Goal: Transaction & Acquisition: Download file/media

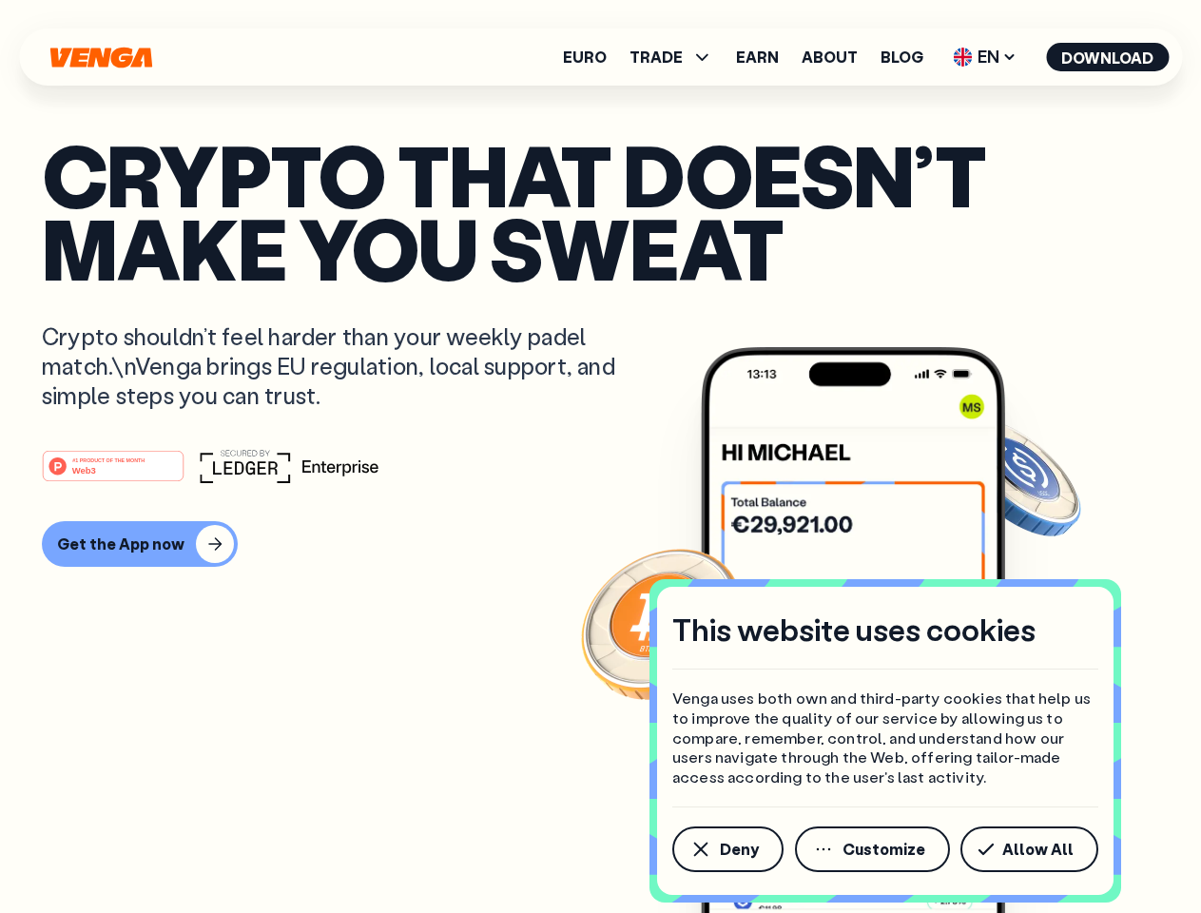
click at [600, 457] on div "#1 PRODUCT OF THE MONTH Web3" at bounding box center [601, 466] width 1118 height 34
click at [727, 849] on span "Deny" at bounding box center [739, 849] width 39 height 15
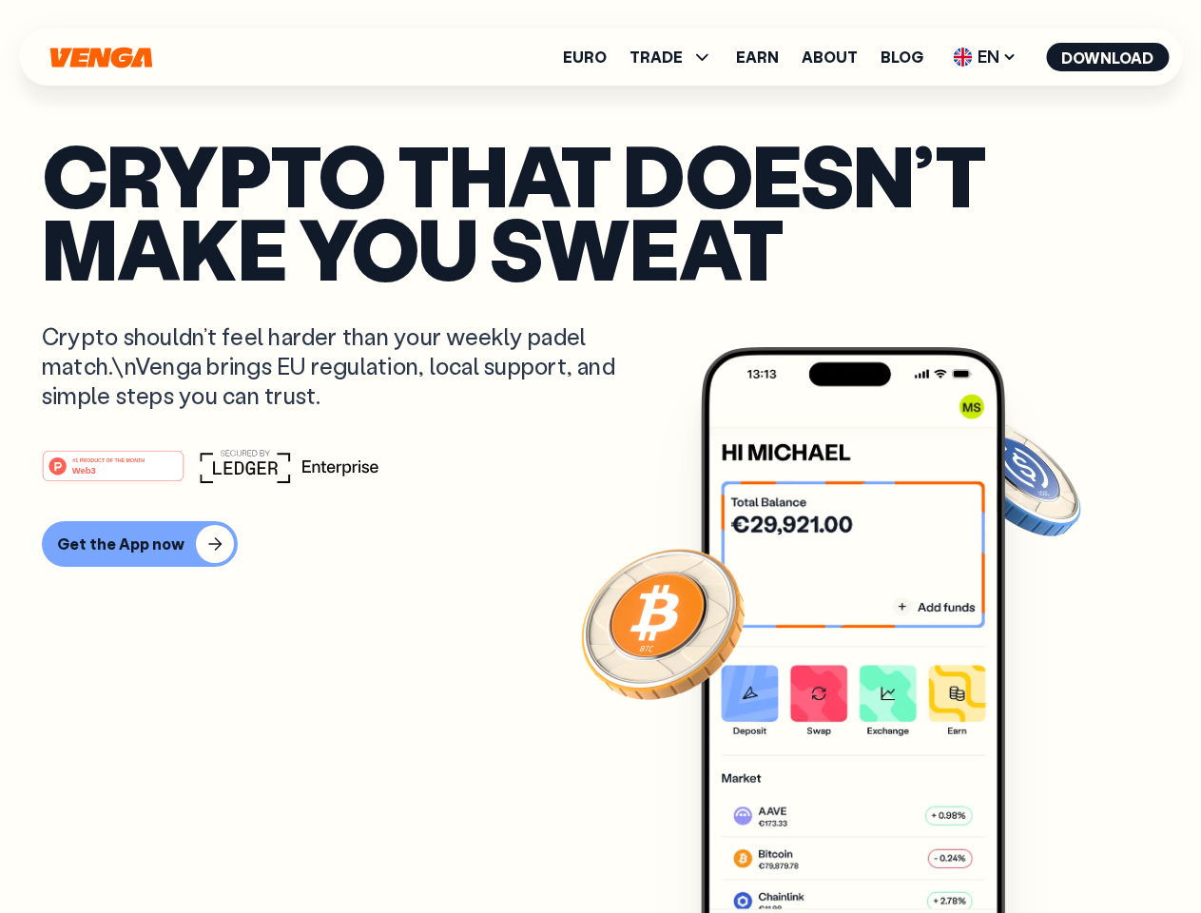
click at [874, 849] on img at bounding box center [853, 665] width 304 height 637
click at [1033, 849] on article "Crypto that doesn’t make you sweat Crypto shouldn’t feel harder than your weekl…" at bounding box center [601, 494] width 1118 height 713
click at [677, 57] on span "TRADE" at bounding box center [656, 56] width 53 height 15
click at [986, 57] on span "EN" at bounding box center [985, 57] width 77 height 30
click at [1108, 57] on button "Download" at bounding box center [1107, 57] width 123 height 29
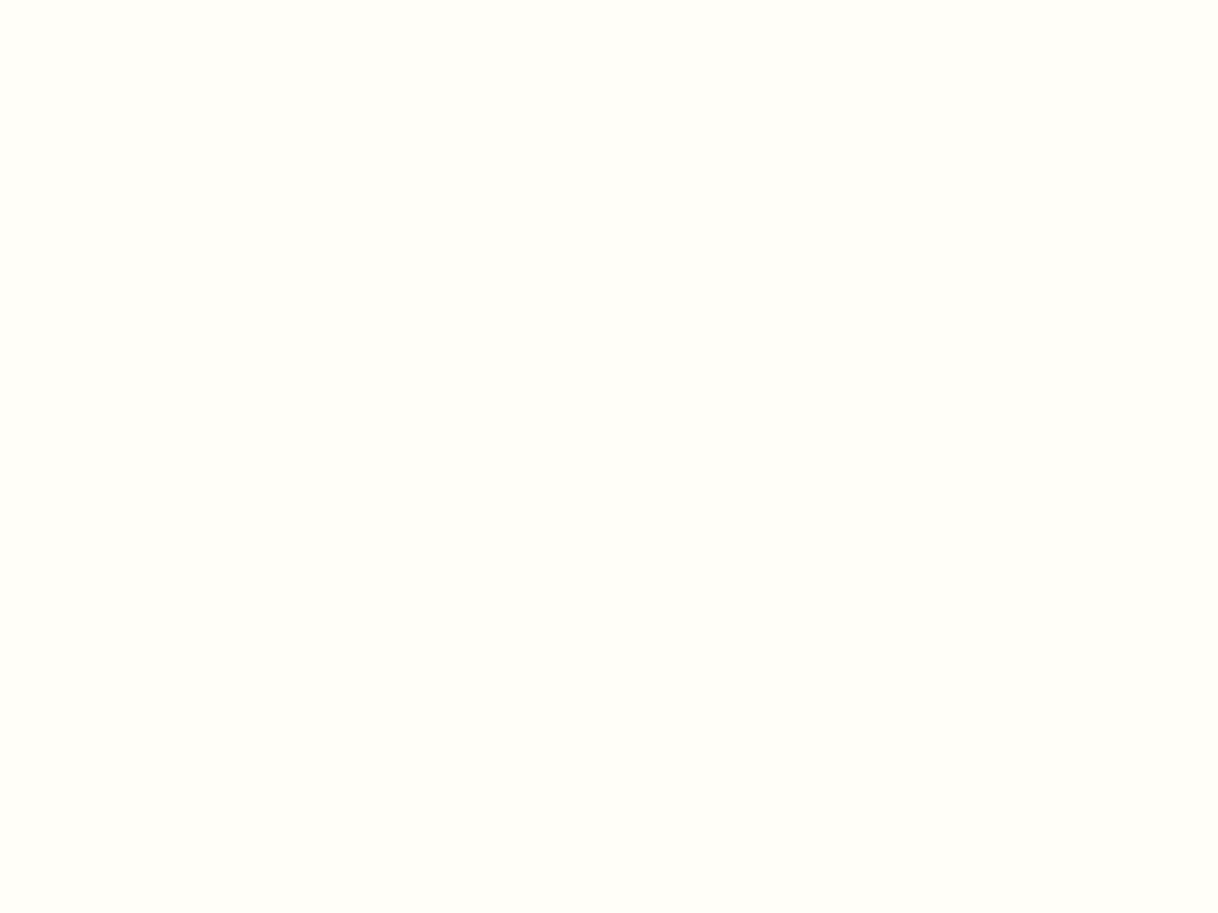
click at [137, 0] on html "This website uses cookies Venga uses both own and third-party cookies that help…" at bounding box center [609, 0] width 1218 height 0
click at [116, 0] on html "This website uses cookies Venga uses both own and third-party cookies that help…" at bounding box center [609, 0] width 1218 height 0
